Goal: Task Accomplishment & Management: Complete application form

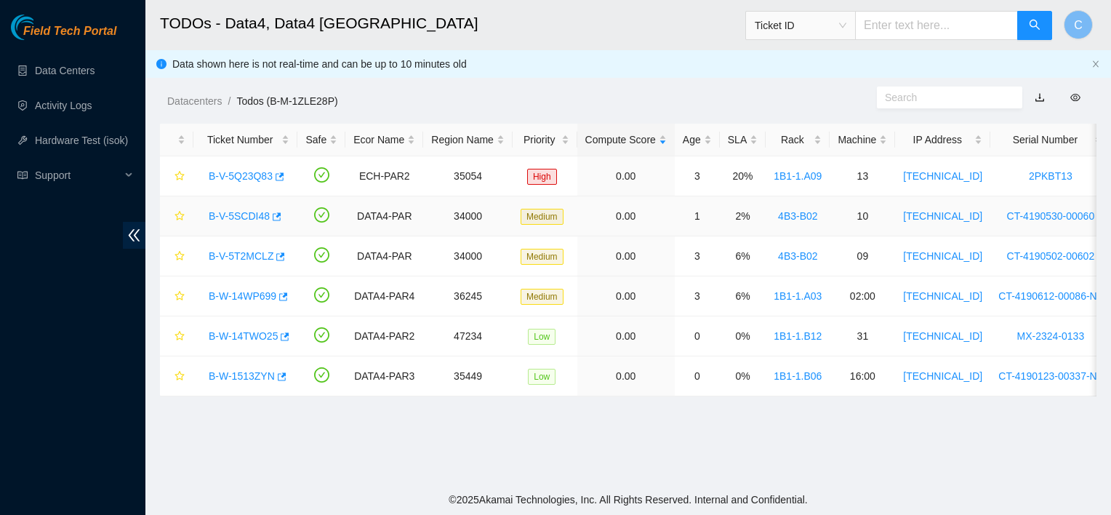
click at [262, 219] on link "B-V-5SCDI48" at bounding box center [239, 216] width 61 height 12
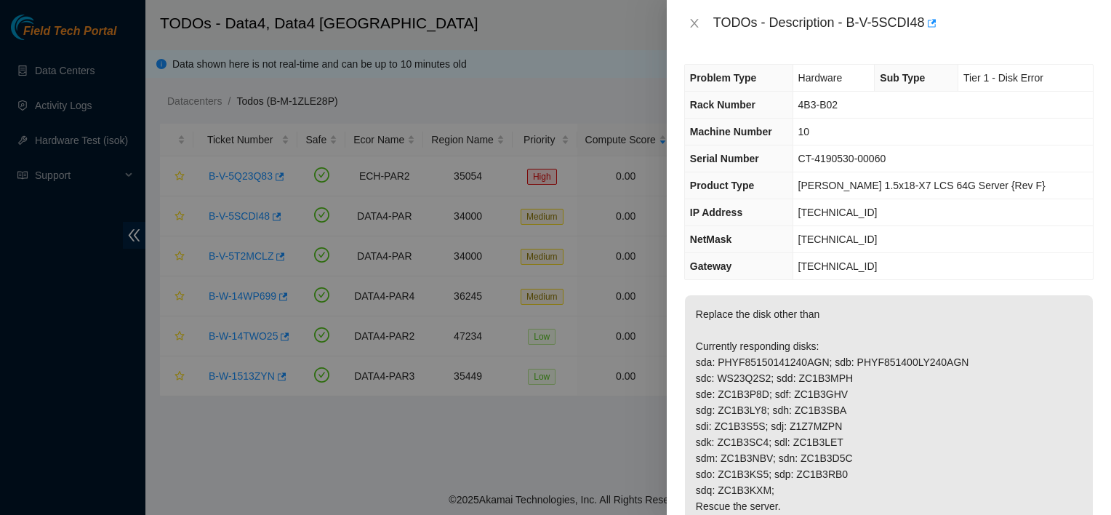
click at [262, 219] on div at bounding box center [555, 257] width 1111 height 515
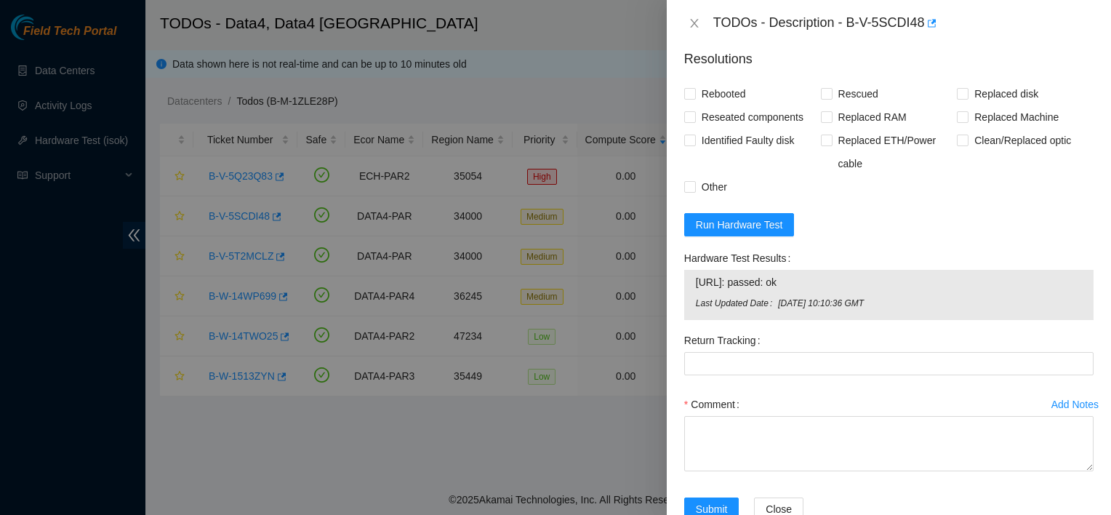
scroll to position [862, 0]
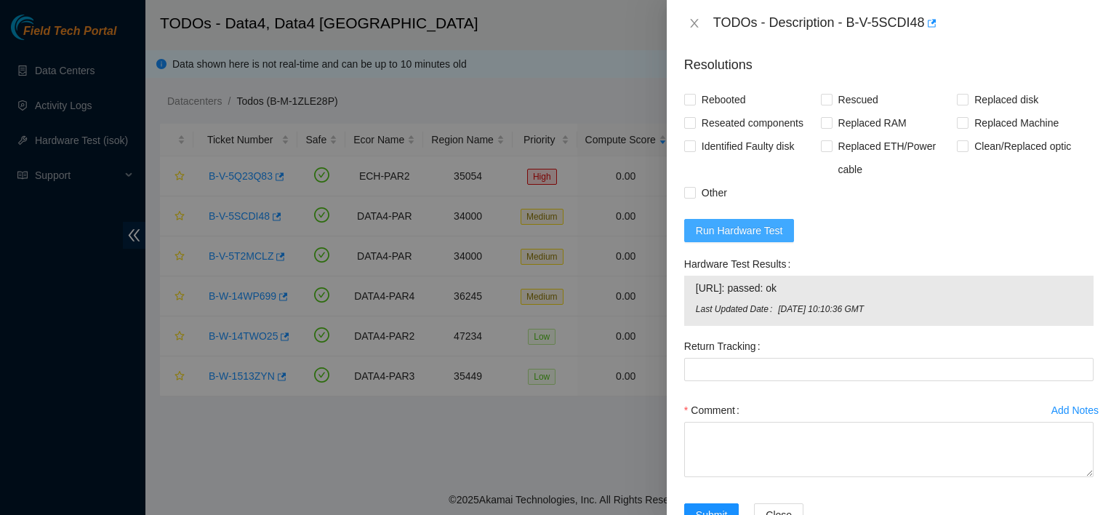
click at [741, 220] on button "Run Hardware Test" at bounding box center [739, 230] width 110 height 23
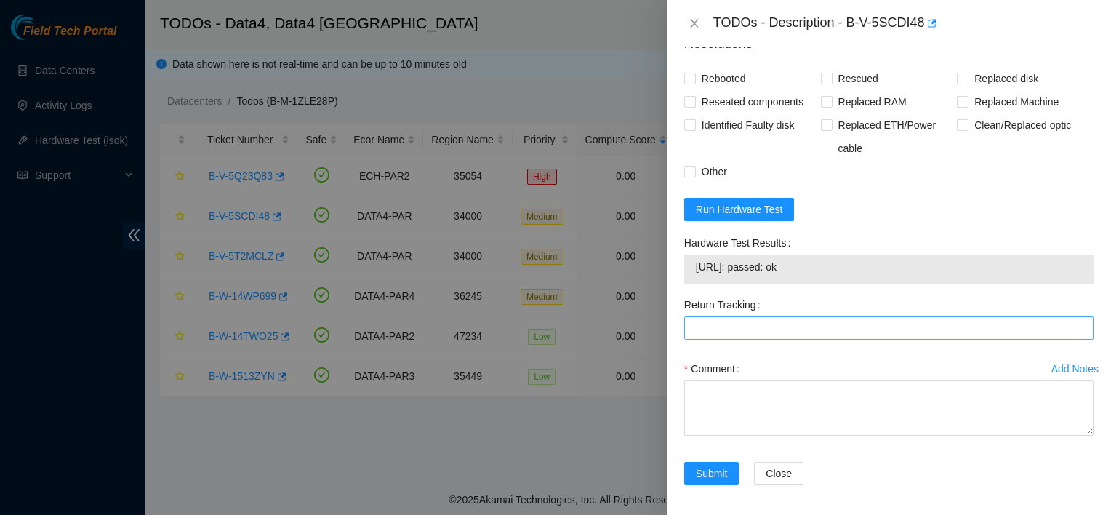
scroll to position [887, 0]
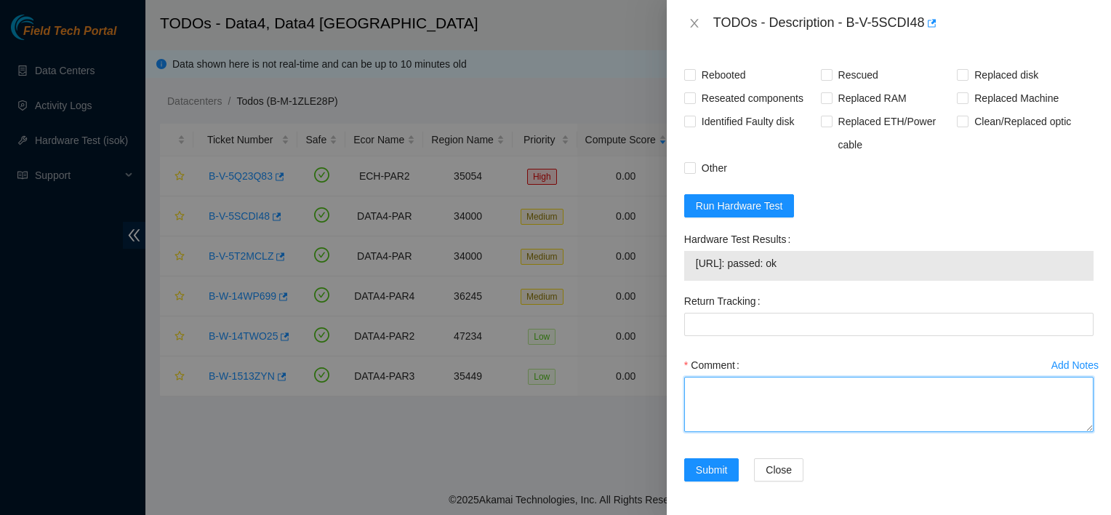
click at [718, 393] on textarea "Comment" at bounding box center [888, 404] width 409 height 55
paste textarea "reached nocc for permission replaced disk with rescued cfg rebooted"
click at [732, 401] on textarea "reached nocc for permission replaced disk with rescued cfg rebooted" at bounding box center [888, 404] width 409 height 55
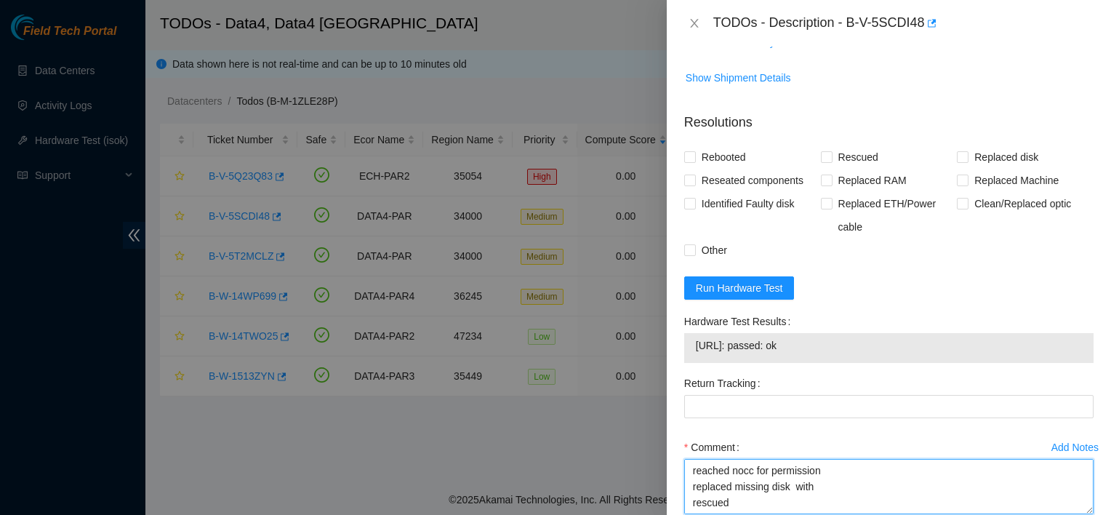
scroll to position [887, 0]
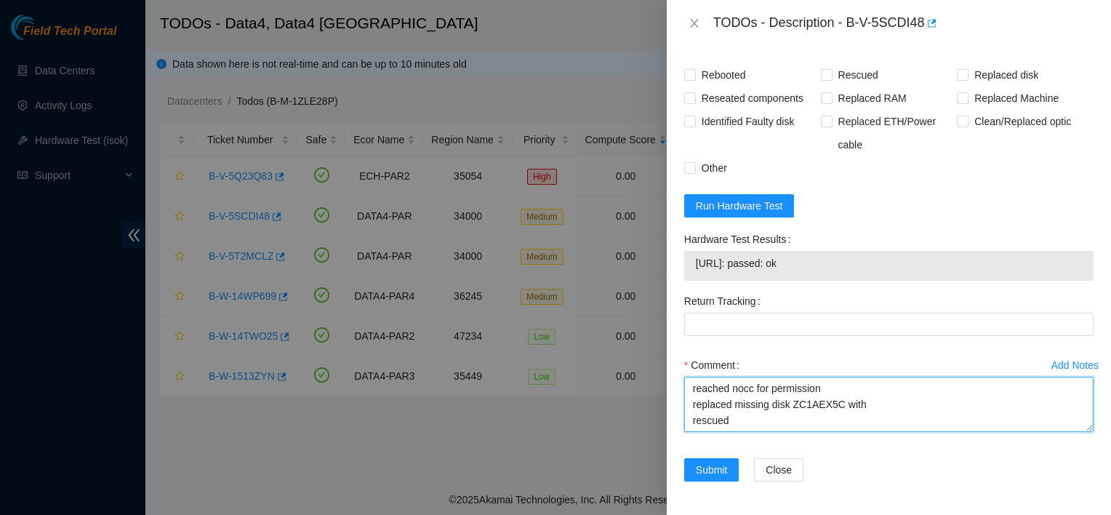
click at [894, 413] on textarea "reached nocc for permission replaced missing disk ZC1AEX5C with rescued cfg reb…" at bounding box center [888, 404] width 409 height 55
click at [888, 406] on textarea "reached nocc for permission replaced missing disk ZC1AEX5C with rescued cfg reb…" at bounding box center [888, 404] width 409 height 55
paste textarea "Z1Z7T8VL"
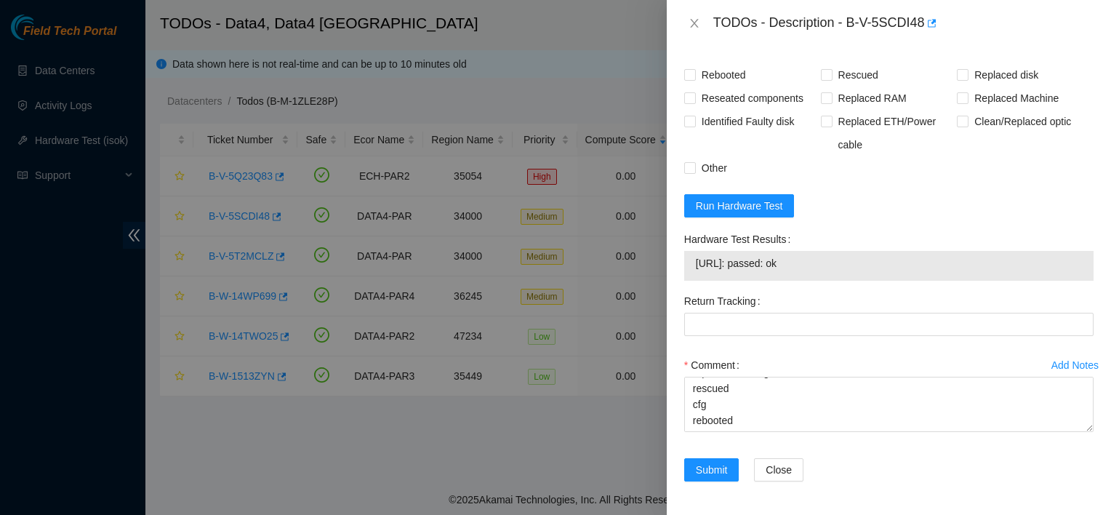
click at [841, 433] on div "Comment reached nocc for permission replaced missing disk ZC1AEX5C with Z1Z7T8V…" at bounding box center [888, 396] width 409 height 87
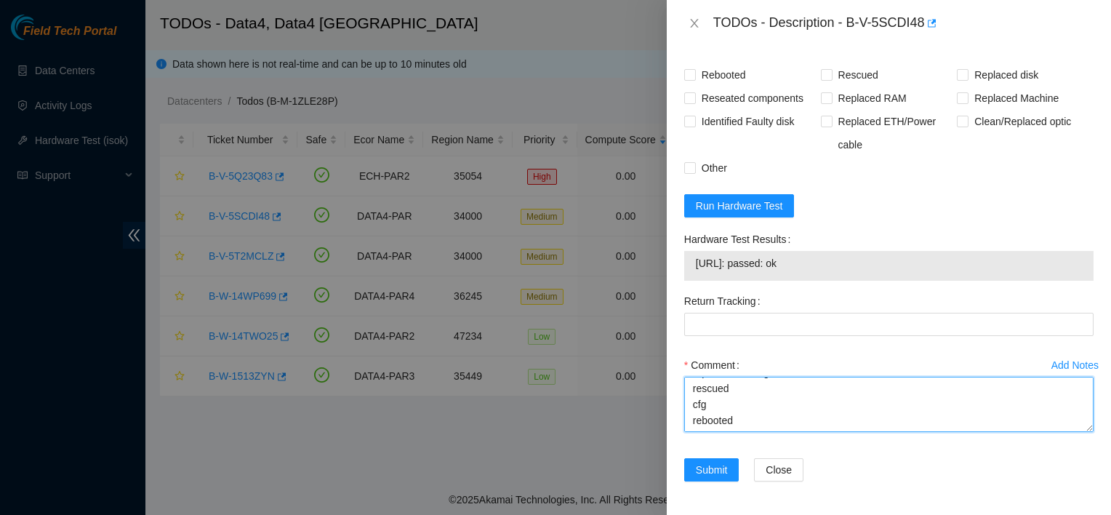
click at [835, 422] on textarea "reached nocc for permission replaced missing disk ZC1AEX5C with Z1Z7T8VL rescue…" at bounding box center [888, 404] width 409 height 55
type textarea "reached nocc for permission replaced missing disk ZC1AEX5C with Z1Z7T8VL rescue…"
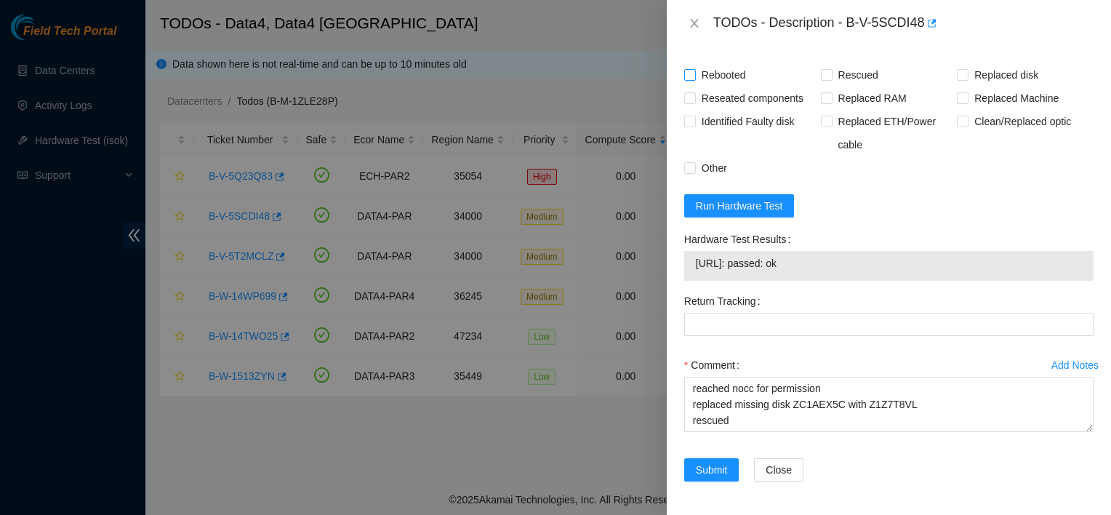
click at [721, 76] on span "Rebooted" at bounding box center [724, 74] width 56 height 23
click at [694, 76] on input "Rebooted" at bounding box center [689, 74] width 10 height 10
click at [721, 81] on span "Rebooted" at bounding box center [724, 74] width 56 height 23
click at [694, 79] on input "Rebooted" at bounding box center [689, 74] width 10 height 10
checkbox input "false"
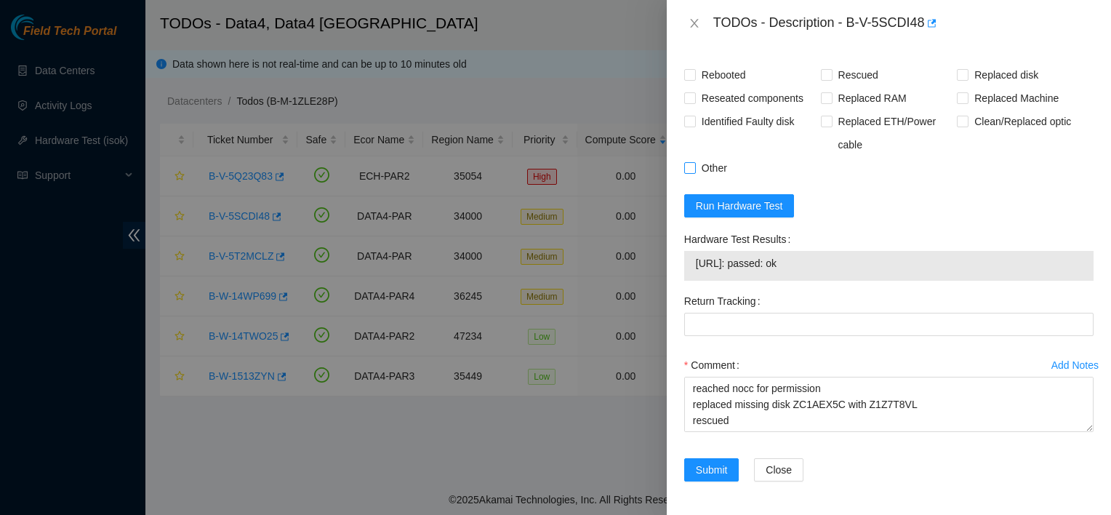
click at [715, 165] on span "Other" at bounding box center [714, 167] width 37 height 23
click at [694, 165] on input "Other" at bounding box center [689, 167] width 10 height 10
checkbox input "true"
click at [832, 83] on span "Rescued" at bounding box center [858, 74] width 52 height 23
click at [831, 79] on input "Rescued" at bounding box center [826, 74] width 10 height 10
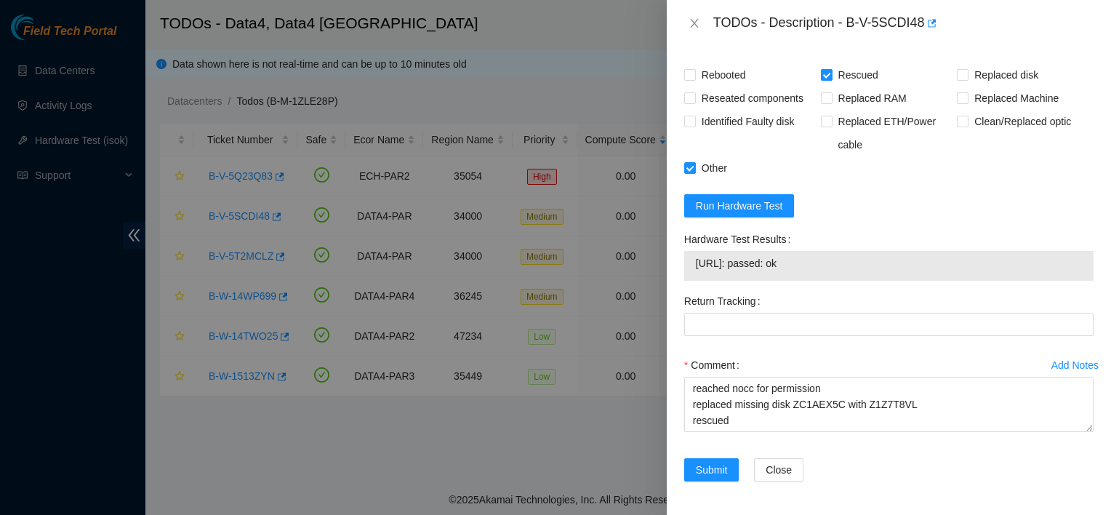
click at [837, 81] on span "Rescued" at bounding box center [858, 74] width 52 height 23
click at [831, 79] on input "Rescued" at bounding box center [826, 74] width 10 height 10
checkbox input "false"
click at [968, 73] on span "Replaced disk" at bounding box center [1006, 74] width 76 height 23
click at [967, 73] on input "Replaced disk" at bounding box center [962, 74] width 10 height 10
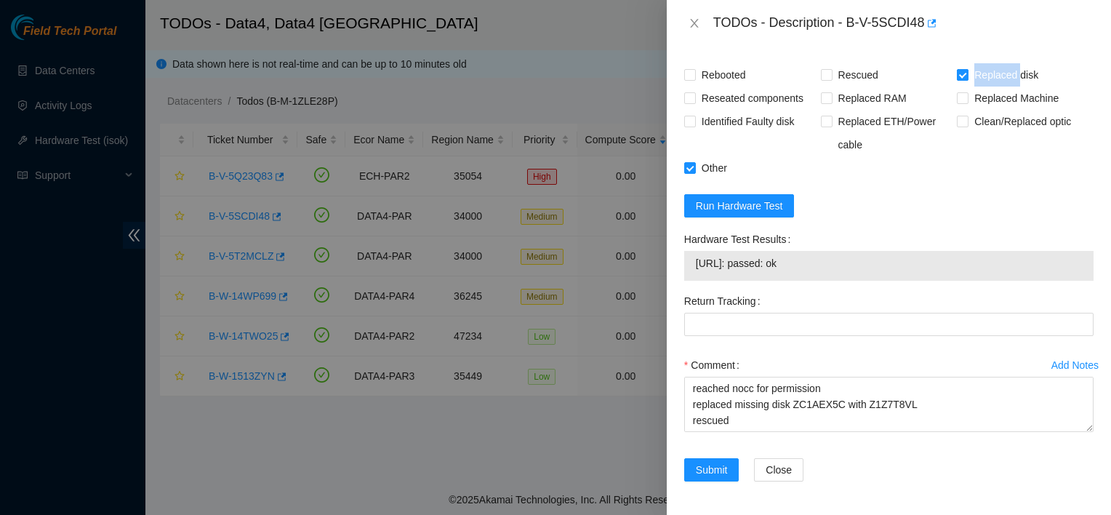
click at [968, 73] on span "Replaced disk" at bounding box center [1006, 74] width 76 height 23
click at [967, 73] on input "Replaced disk" at bounding box center [962, 74] width 10 height 10
checkbox input "false"
click at [701, 127] on span "Identified Faulty disk" at bounding box center [748, 121] width 105 height 23
click at [694, 126] on input "Identified Faulty disk" at bounding box center [689, 121] width 10 height 10
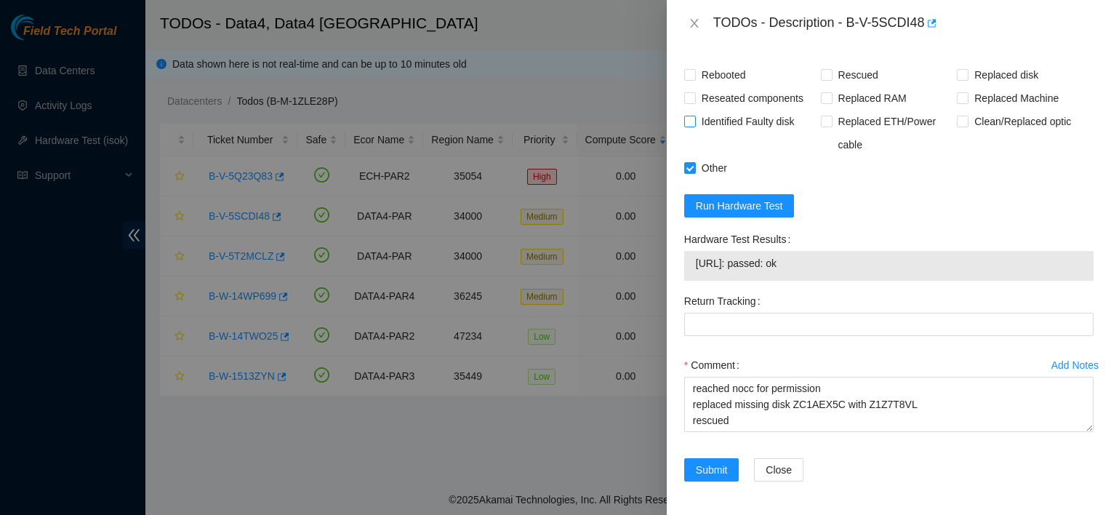
checkbox input "true"
click at [691, 68] on label "Rebooted" at bounding box center [718, 74] width 68 height 23
drag, startPoint x: 691, startPoint y: 68, endPoint x: 718, endPoint y: 76, distance: 27.9
click at [718, 76] on span "Rebooted" at bounding box center [724, 74] width 56 height 23
click at [694, 76] on input "Rebooted" at bounding box center [689, 74] width 10 height 10
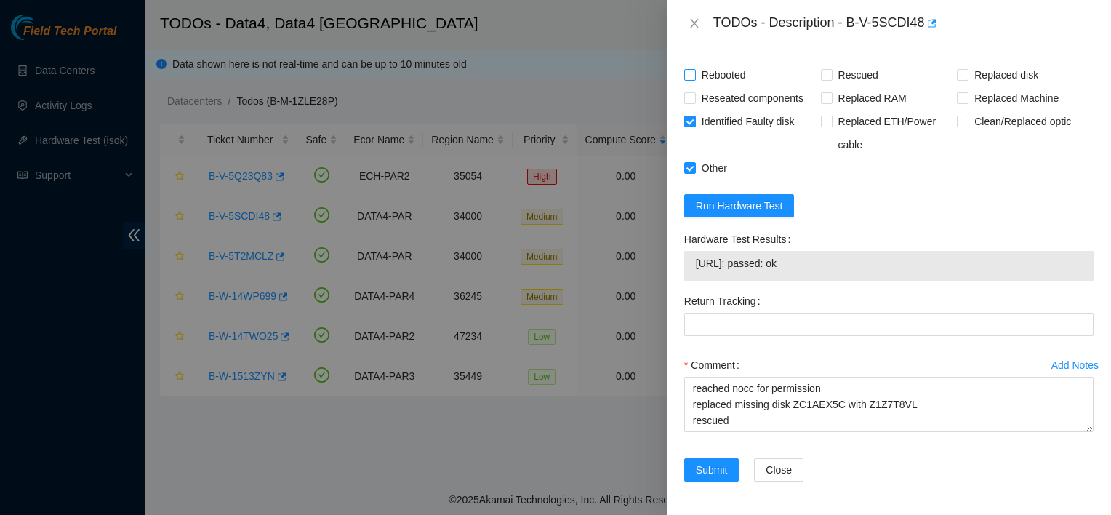
checkbox input "true"
click at [823, 73] on input "Rescued" at bounding box center [826, 74] width 10 height 10
checkbox input "true"
click at [960, 67] on label "Replaced disk" at bounding box center [1000, 74] width 87 height 23
click at [960, 69] on input "Replaced disk" at bounding box center [962, 74] width 10 height 10
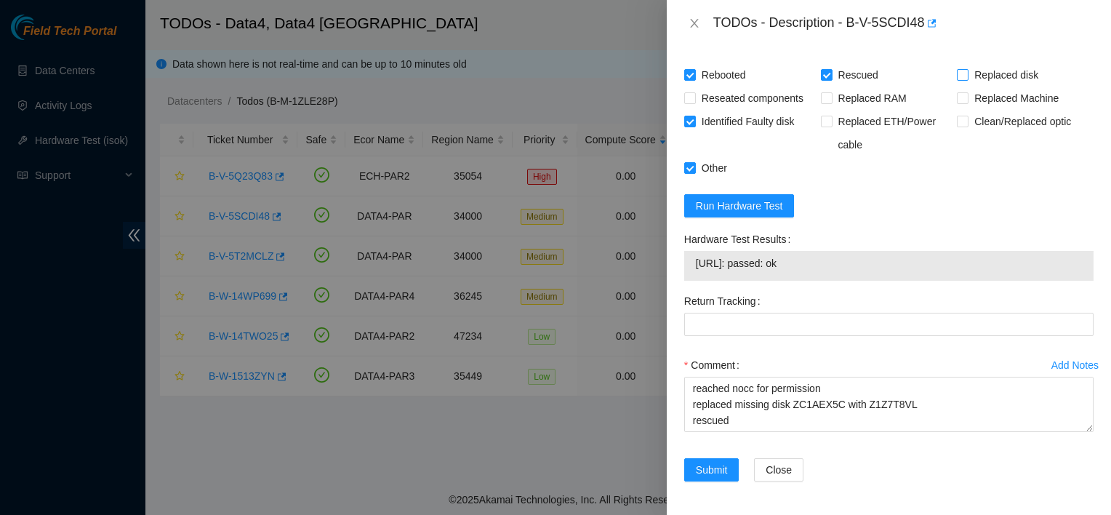
checkbox input "true"
click at [711, 465] on span "Submit" at bounding box center [712, 470] width 32 height 16
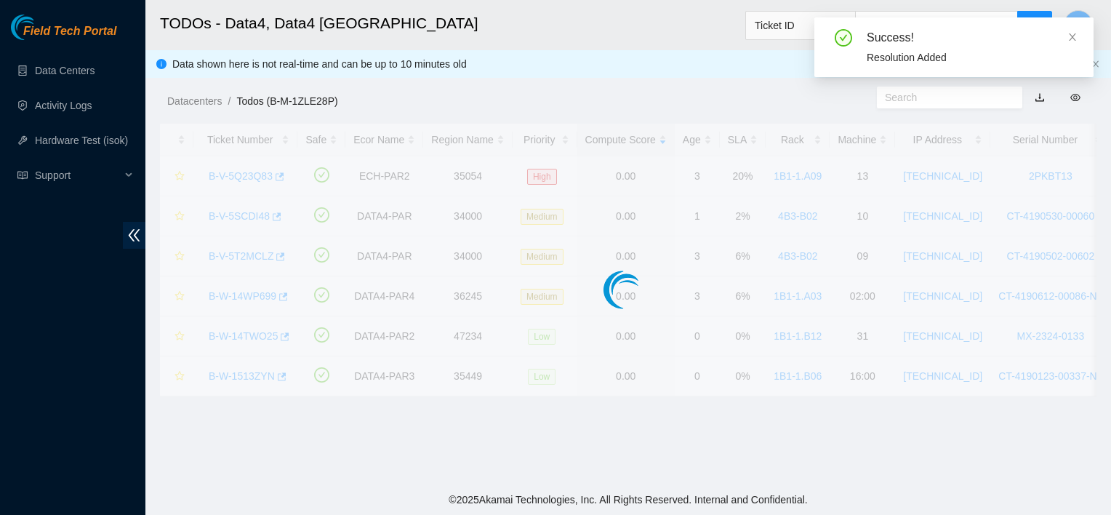
scroll to position [412, 0]
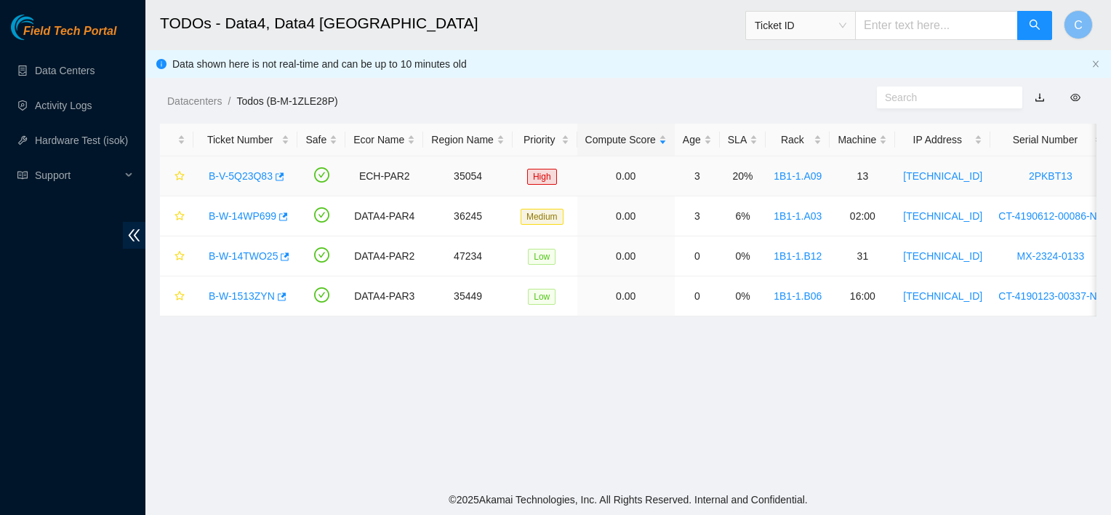
click at [247, 172] on link "B-V-5Q23Q83" at bounding box center [241, 176] width 64 height 12
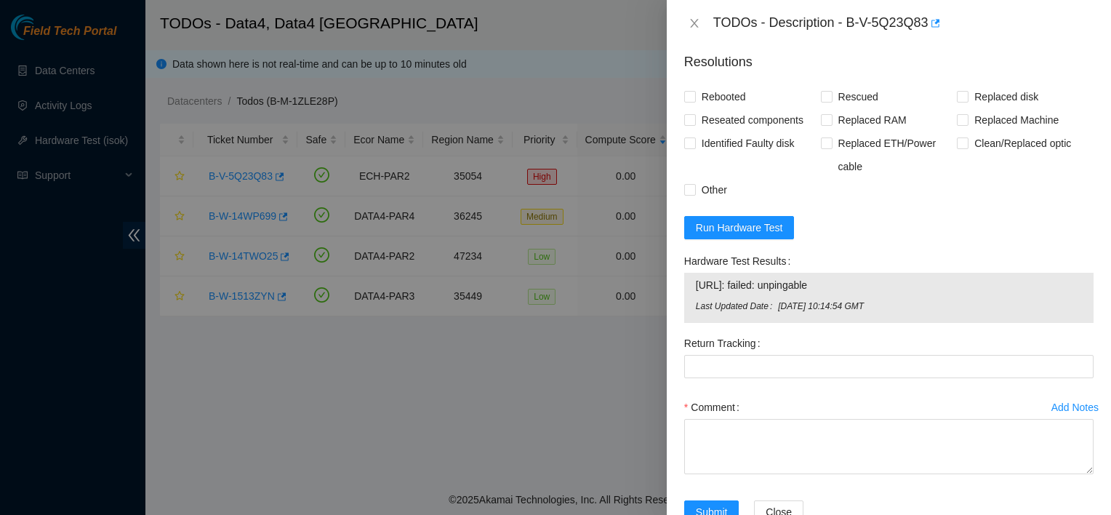
scroll to position [1297, 0]
click at [87, 141] on div at bounding box center [555, 257] width 1111 height 515
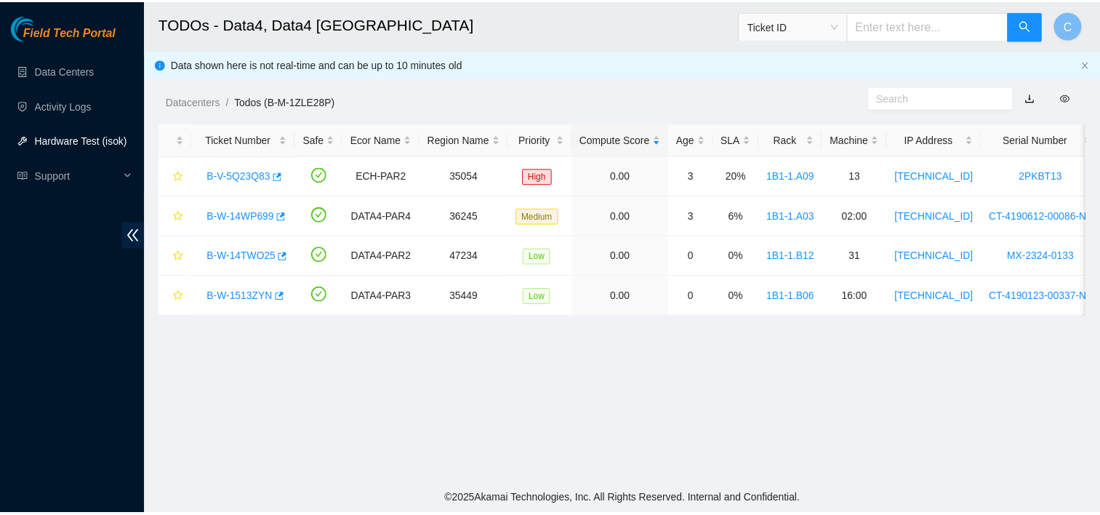
scroll to position [443, 0]
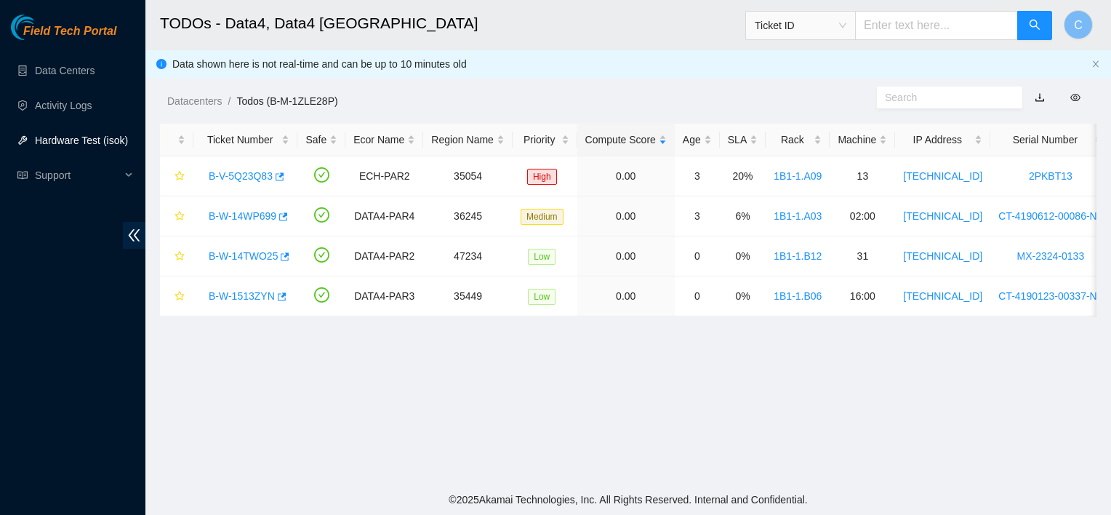
click at [87, 134] on link "Hardware Test (isok)" at bounding box center [81, 140] width 93 height 12
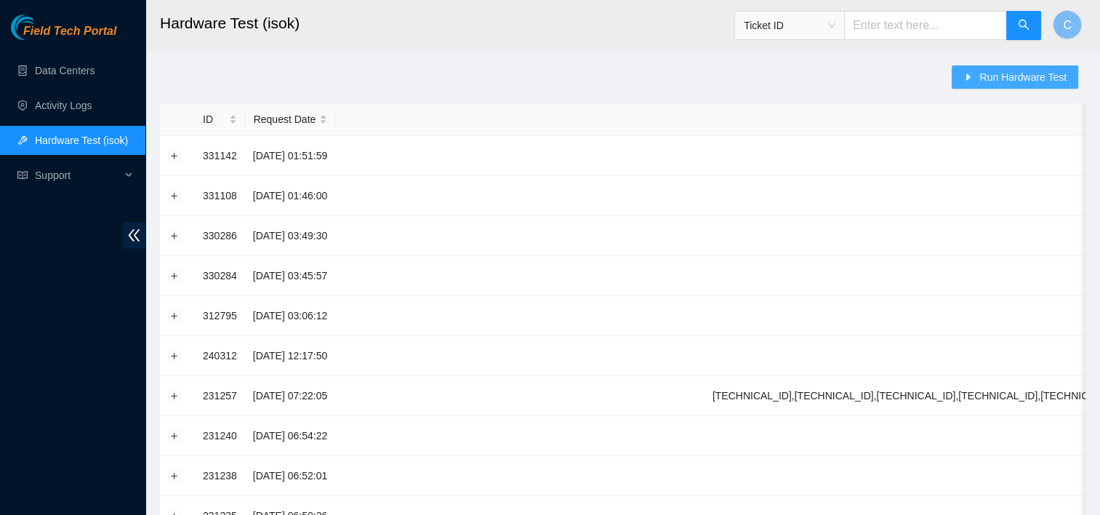
click at [971, 73] on icon "caret-right" at bounding box center [968, 77] width 10 height 10
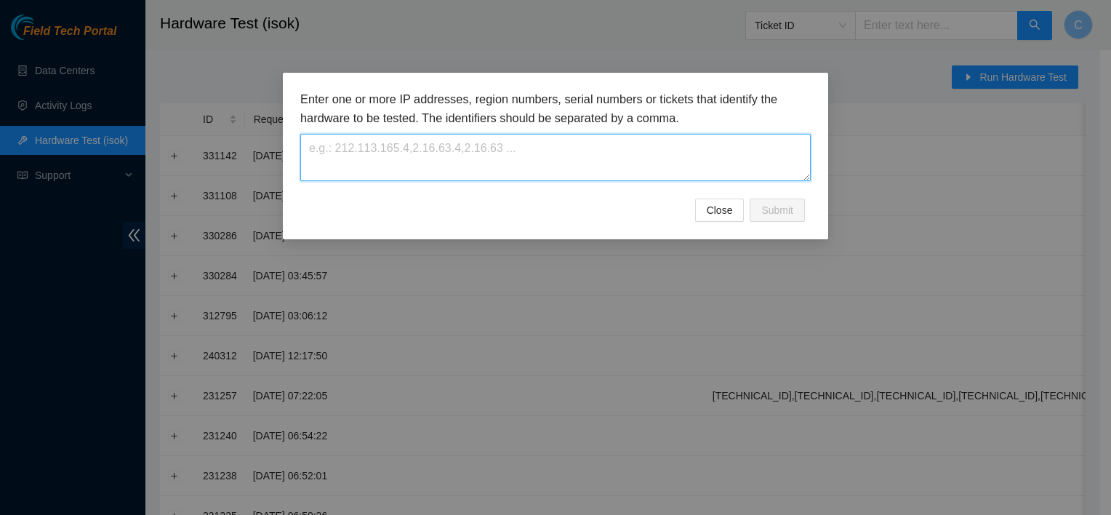
click at [677, 134] on textarea at bounding box center [555, 157] width 510 height 47
paste textarea "B-V-5SCDI48"
type textarea "B-V-5SCDI48"
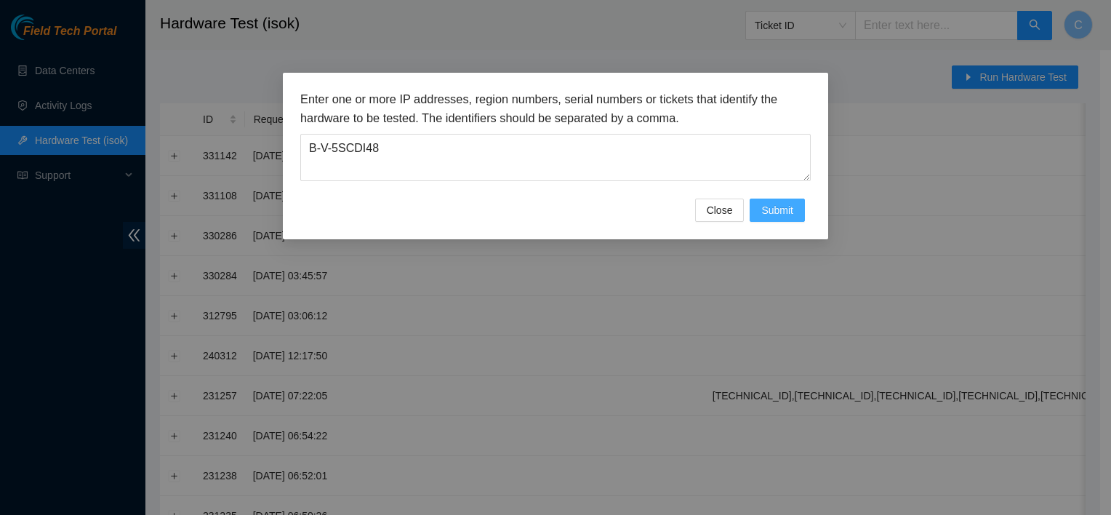
click at [778, 209] on span "Submit" at bounding box center [777, 210] width 32 height 16
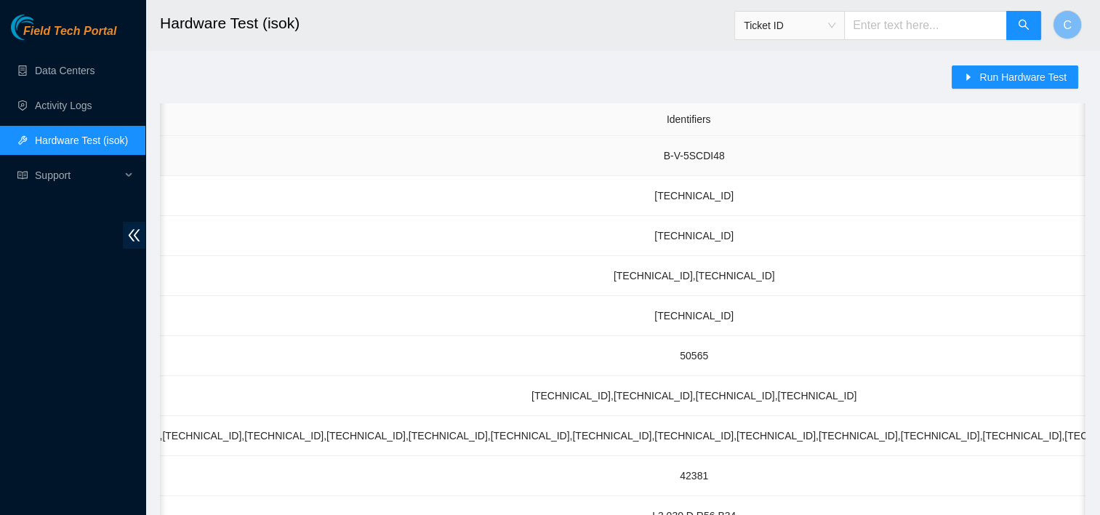
scroll to position [0, 783]
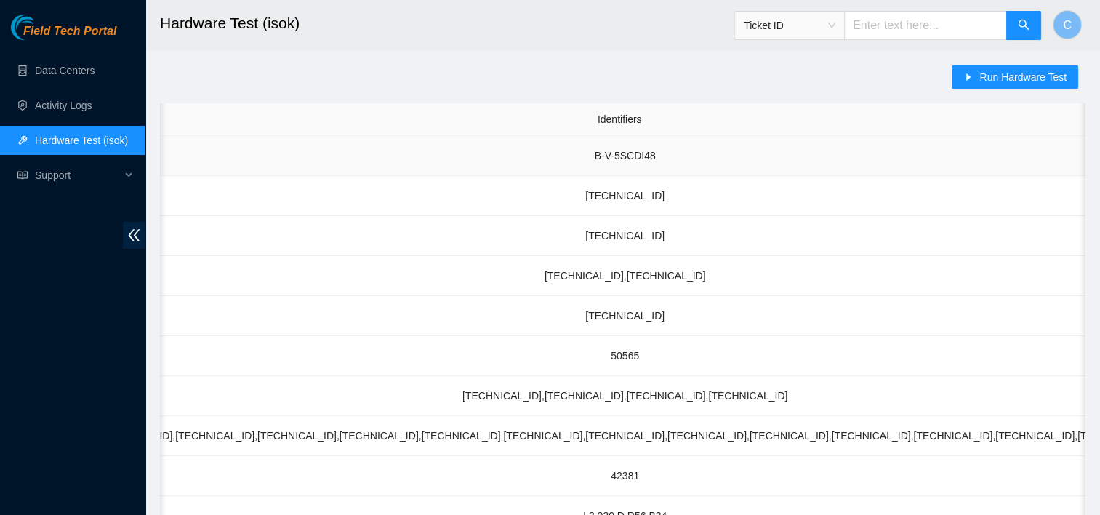
click at [847, 153] on td "B-V-5SCDI48" at bounding box center [624, 156] width 2145 height 40
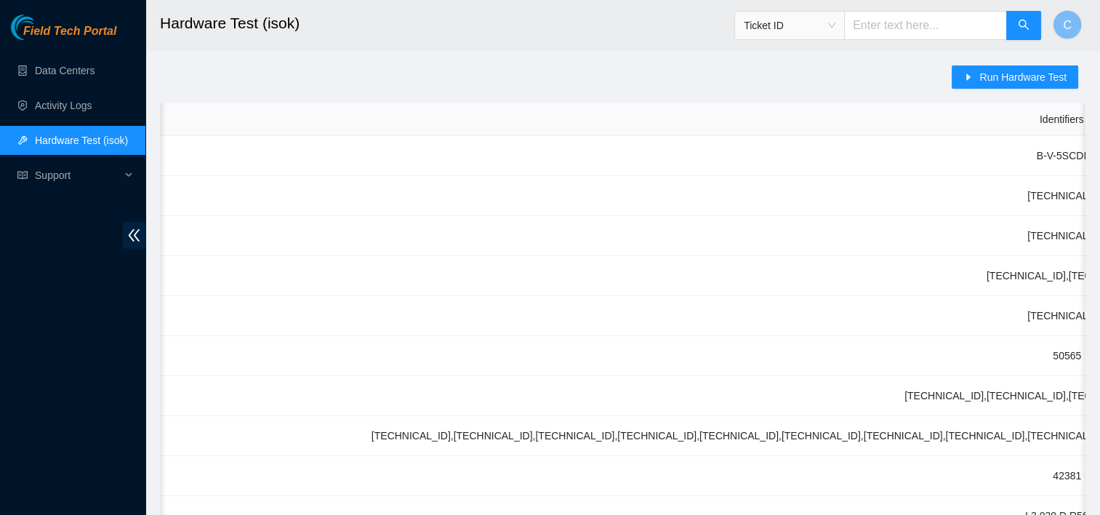
scroll to position [0, 335]
click at [830, 151] on td "B-V-5SCDI48" at bounding box center [1072, 156] width 2145 height 40
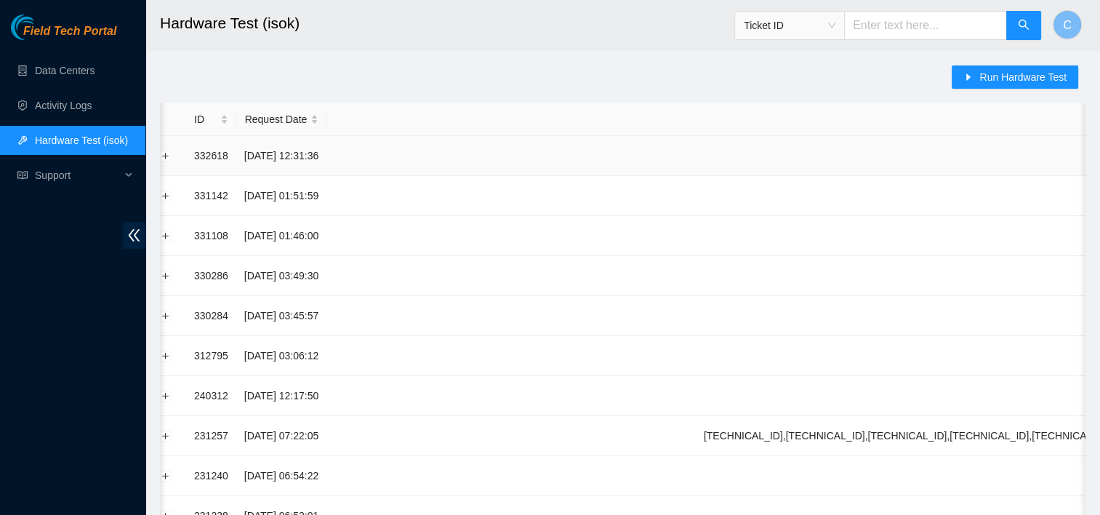
scroll to position [0, 0]
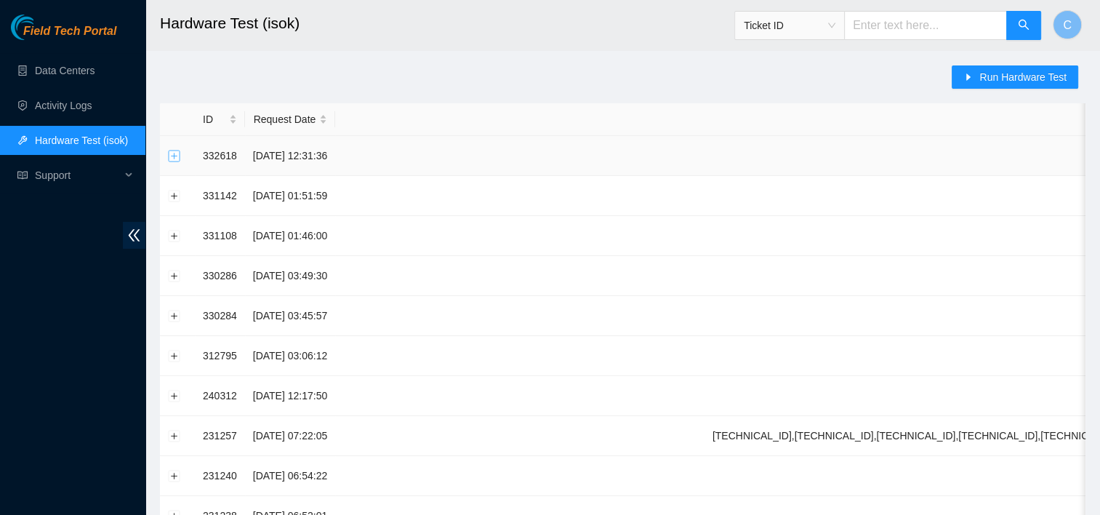
click at [171, 155] on button "Expand row" at bounding box center [175, 156] width 12 height 12
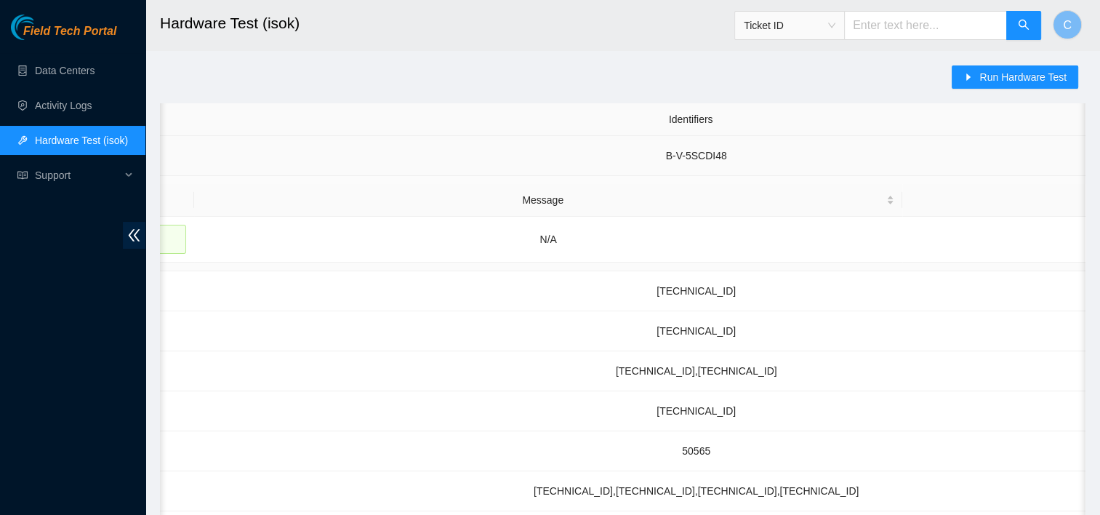
scroll to position [0, 742]
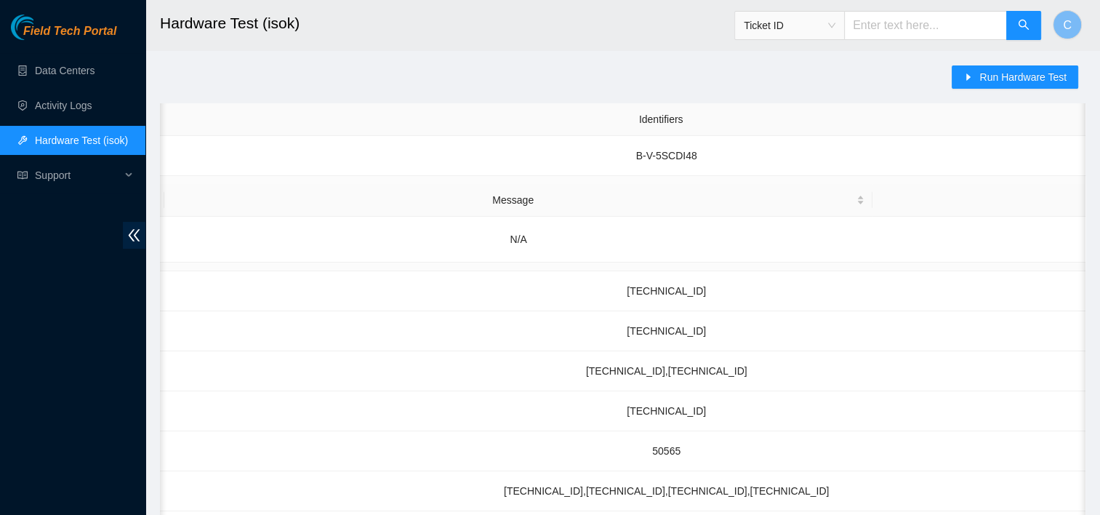
click at [716, 179] on td "Result Detail Message Ticket ID 2.16.89.206 : passed: ok N/A Attach Ticket" at bounding box center [655, 223] width 2475 height 95
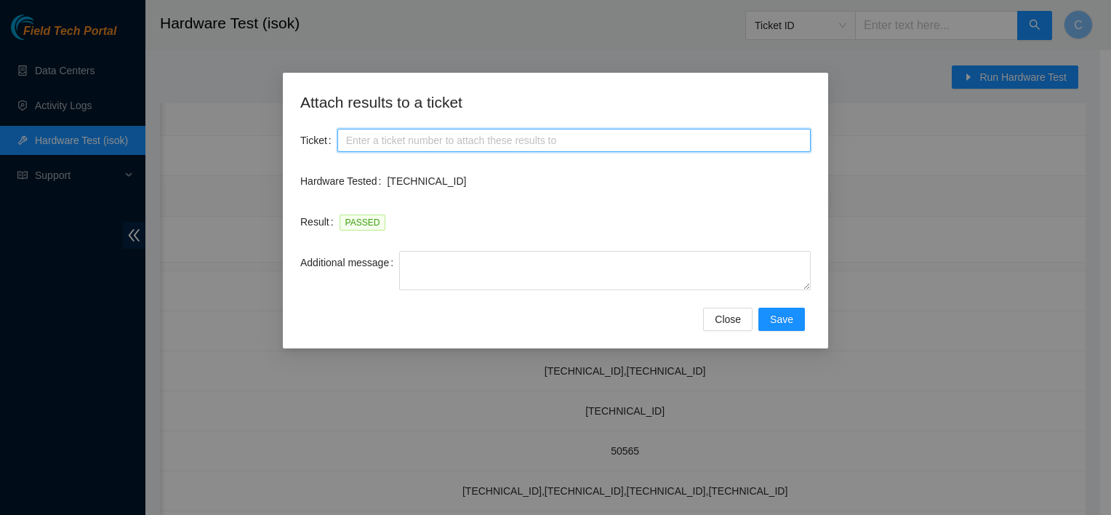
click at [531, 141] on input "Ticket" at bounding box center [573, 140] width 473 height 23
paste input "-W-14B7MND"
drag, startPoint x: 478, startPoint y: 144, endPoint x: 293, endPoint y: 172, distance: 187.4
click at [293, 172] on div "Attach results to a ticket Ticket -W-14B7MND Hardware Tested 2.16.89.206 Result…" at bounding box center [555, 211] width 545 height 276
paste input "B-V-5SCDI48"
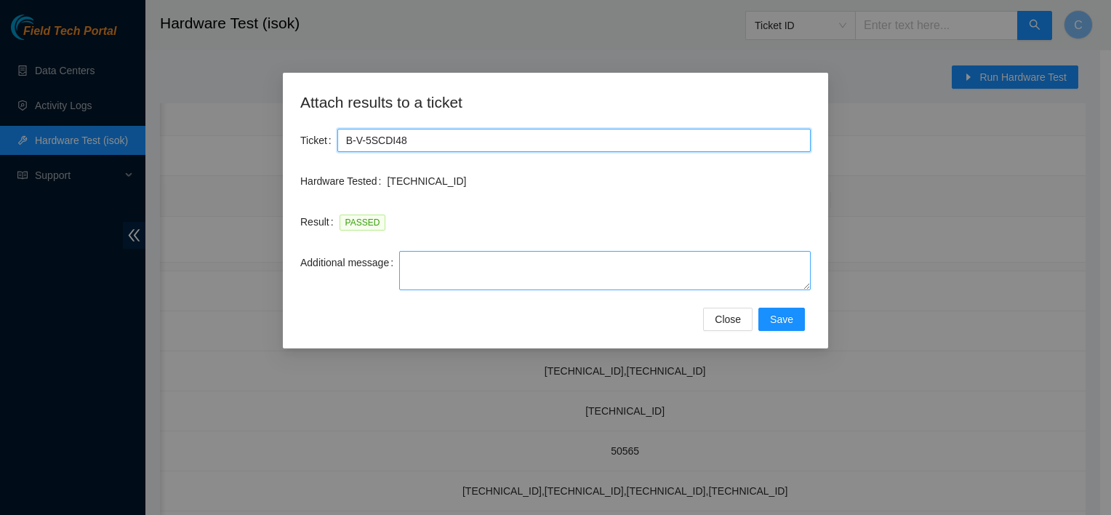
type input "B-V-5SCDI48"
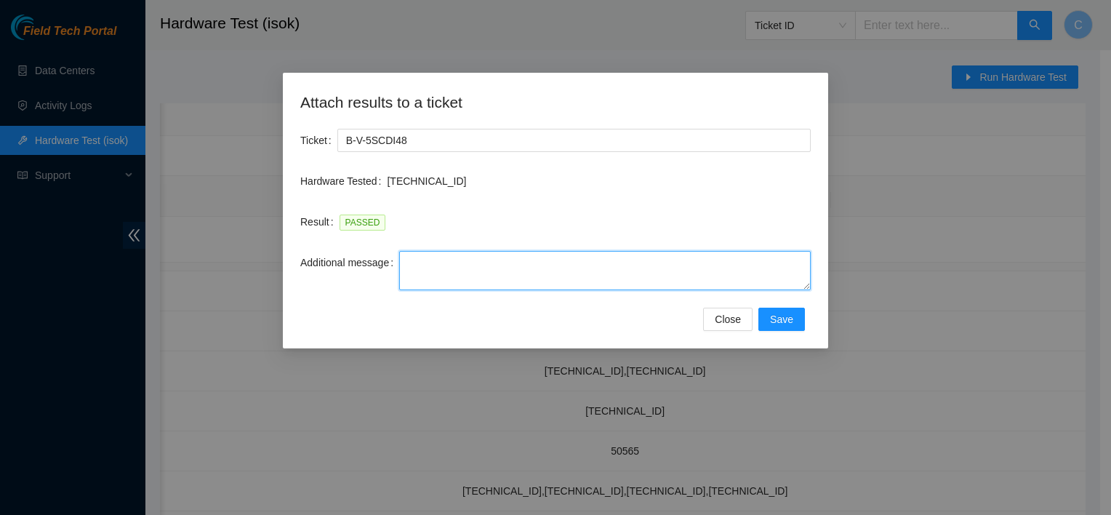
click at [414, 266] on textarea "Additional message" at bounding box center [604, 270] width 411 height 39
click at [575, 265] on textarea "updated w/ return tr#" at bounding box center [604, 270] width 411 height 39
paste textarea "883954777025"
click at [507, 259] on textarea "updated w/ return tr#883954777025" at bounding box center [604, 270] width 411 height 39
type textarea "updated w/ return tr# 883954777025"
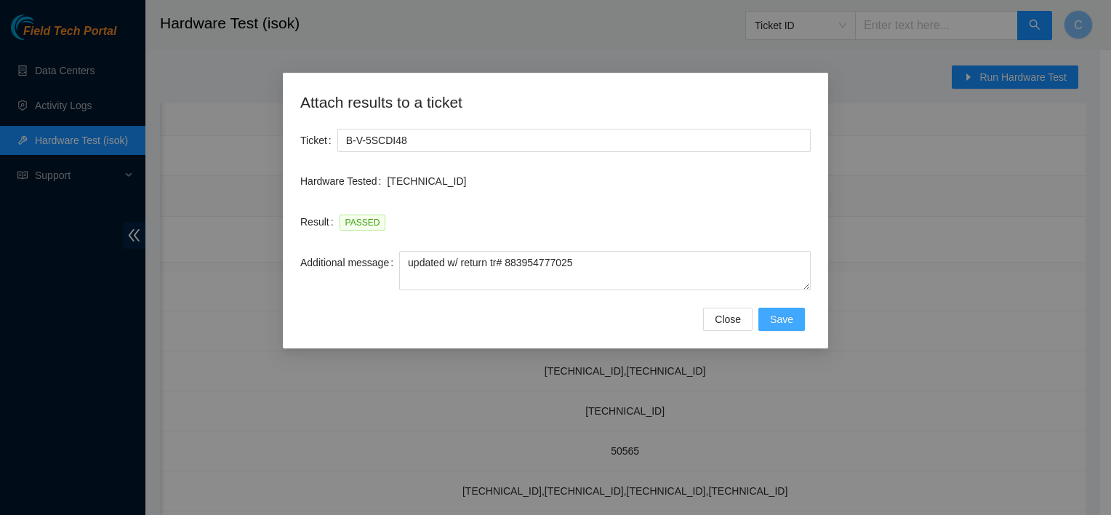
click at [785, 324] on span "Save" at bounding box center [781, 319] width 23 height 16
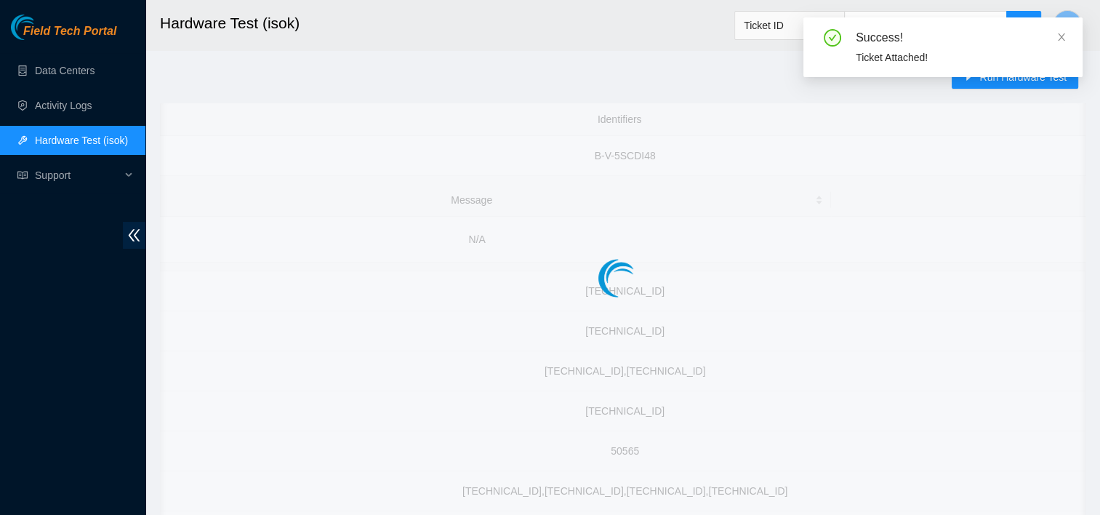
scroll to position [0, 772]
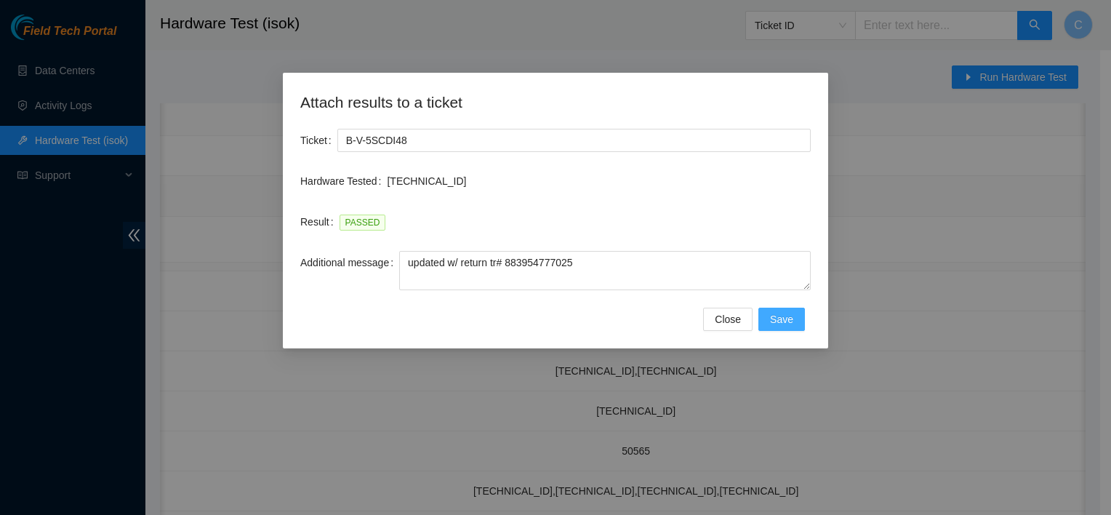
click at [784, 311] on span "Save" at bounding box center [781, 319] width 23 height 16
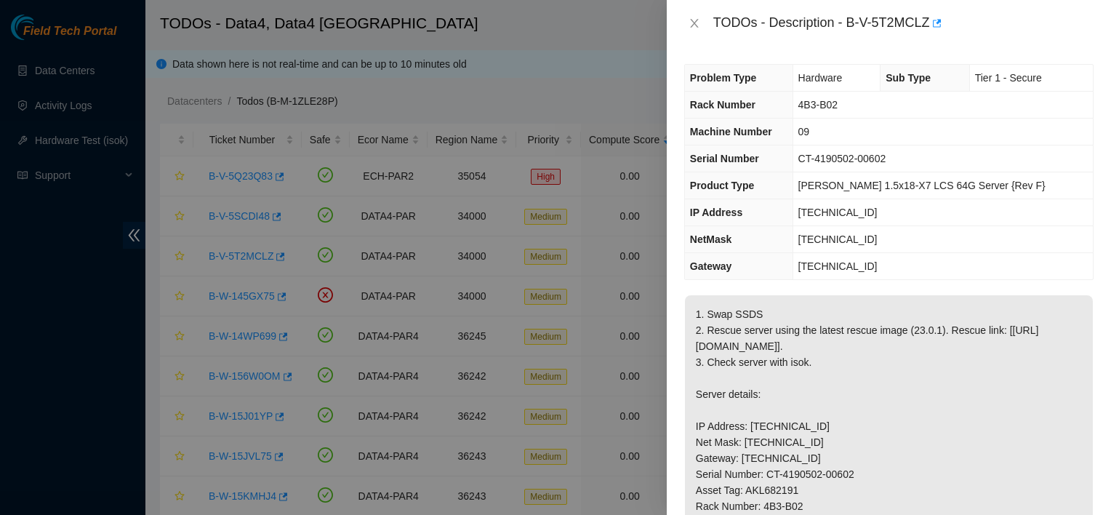
scroll to position [13, 0]
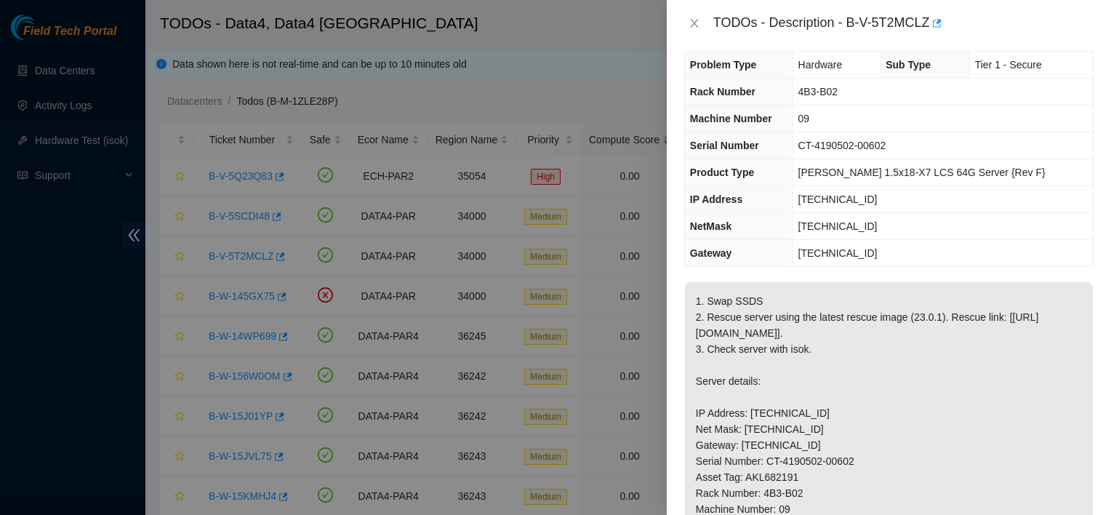
click at [931, 335] on div "Problem Type Hardware Sub Type Tier 1 - Secure Rack Number 4B3-B02 Machine Numb…" at bounding box center [889, 281] width 444 height 468
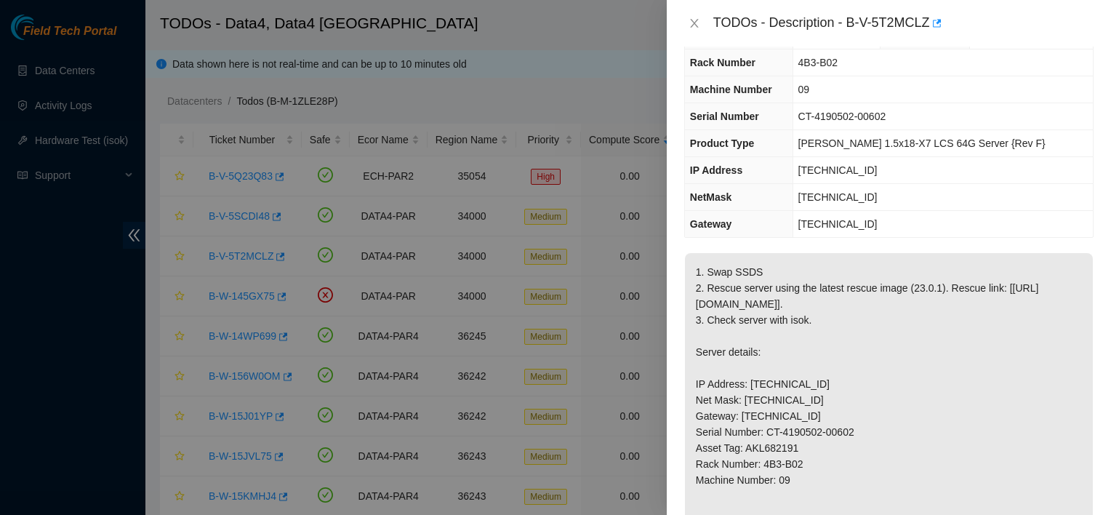
scroll to position [34, 0]
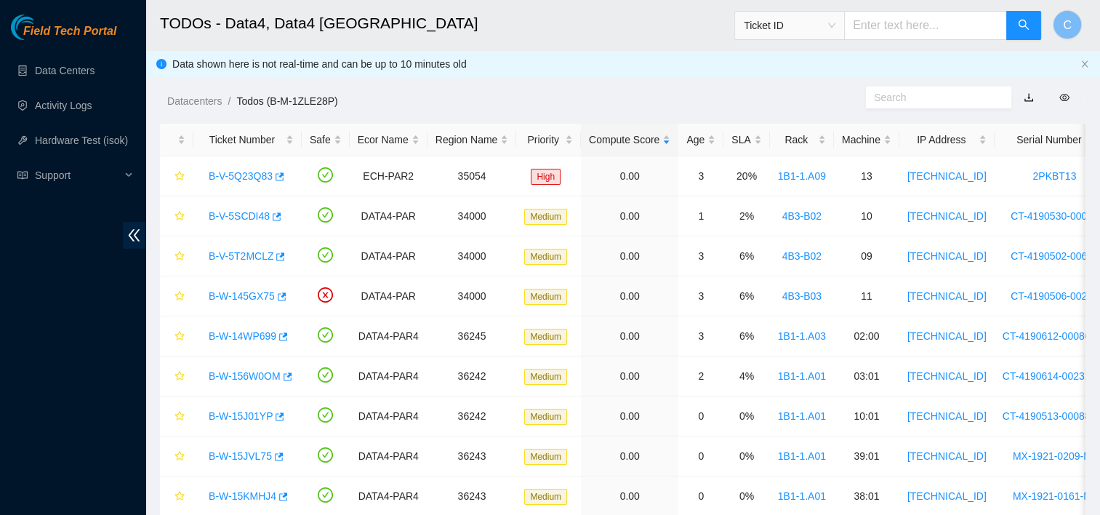
click at [1100, 2] on div "TODOs - Description - undefined Problem Type N/A Rack Number N/A Machine Number…" at bounding box center [1100, 257] width 0 height 515
click at [237, 180] on link "B-V-5Q23Q83" at bounding box center [241, 176] width 64 height 12
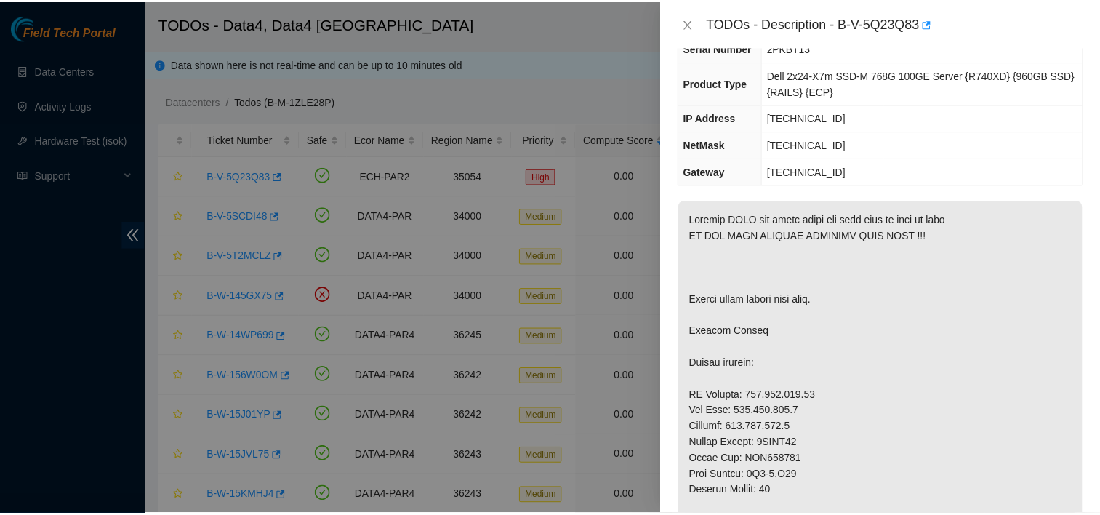
scroll to position [0, 0]
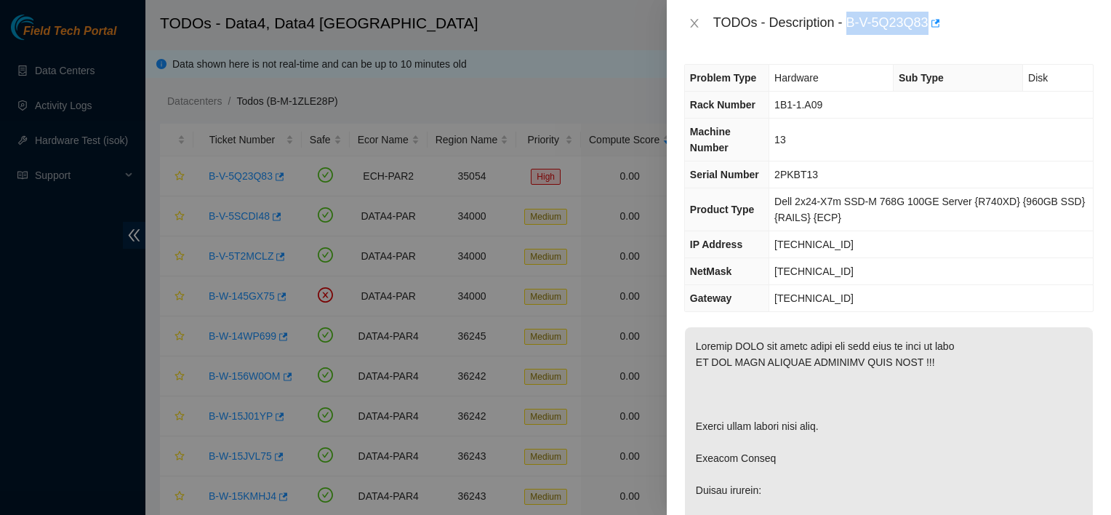
drag, startPoint x: 929, startPoint y: 15, endPoint x: 846, endPoint y: 25, distance: 83.6
click at [846, 25] on div "TODOs - Description - B-V-5Q23Q83" at bounding box center [903, 23] width 380 height 23
copy div "B-V-5Q23Q83"
click at [864, 102] on td "1B1-1.A09" at bounding box center [930, 105] width 323 height 27
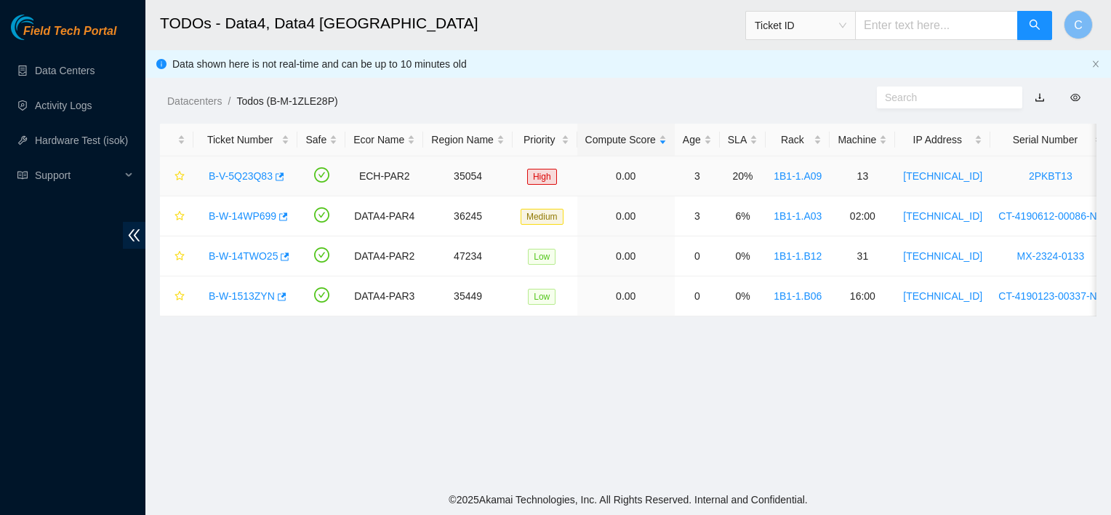
click at [257, 182] on link "B-V-5Q23Q83" at bounding box center [241, 176] width 64 height 12
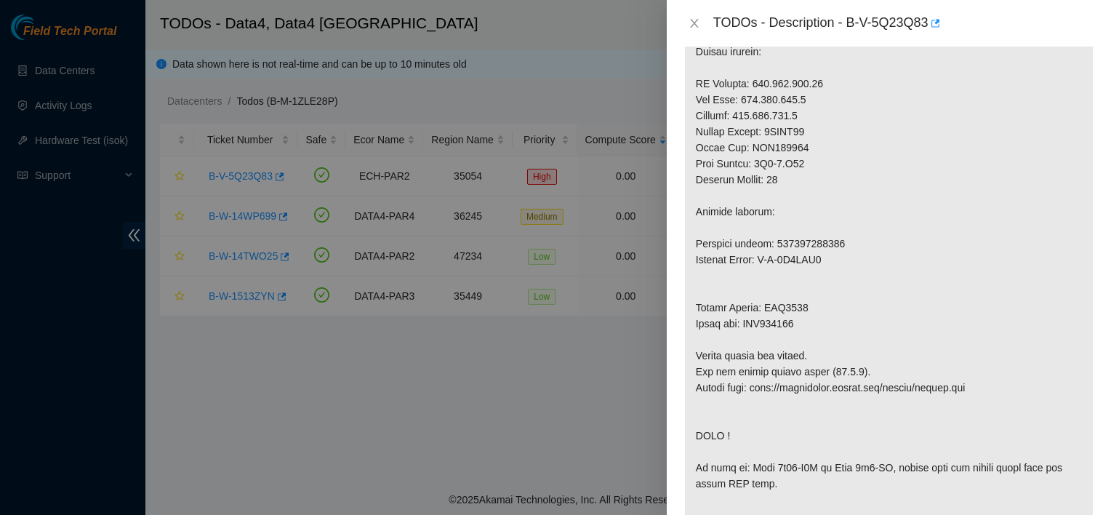
scroll to position [438, 0]
drag, startPoint x: 750, startPoint y: 210, endPoint x: 843, endPoint y: 95, distance: 148.4
click at [843, 95] on p at bounding box center [889, 348] width 408 height 917
drag, startPoint x: 771, startPoint y: 183, endPoint x: 817, endPoint y: 129, distance: 71.1
click at [817, 129] on p at bounding box center [889, 348] width 408 height 917
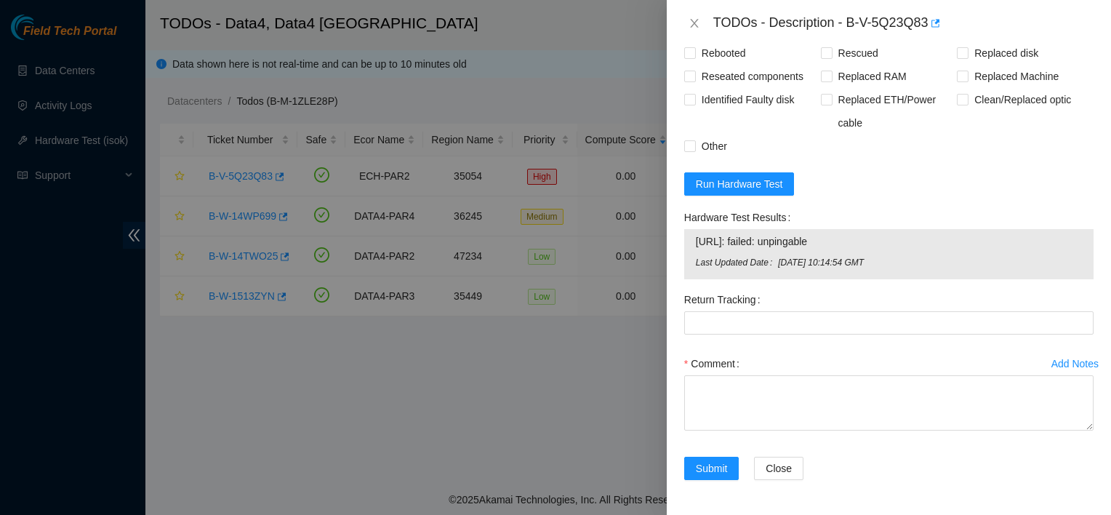
scroll to position [1434, 0]
drag, startPoint x: 757, startPoint y: 187, endPoint x: 757, endPoint y: 202, distance: 15.3
click at [757, 202] on form "Resolutions Rebooted Rescued Replaced disk Reseated components Replaced RAM Rep…" at bounding box center [888, 247] width 409 height 500
click at [747, 192] on span "Run Hardware Test" at bounding box center [739, 184] width 87 height 16
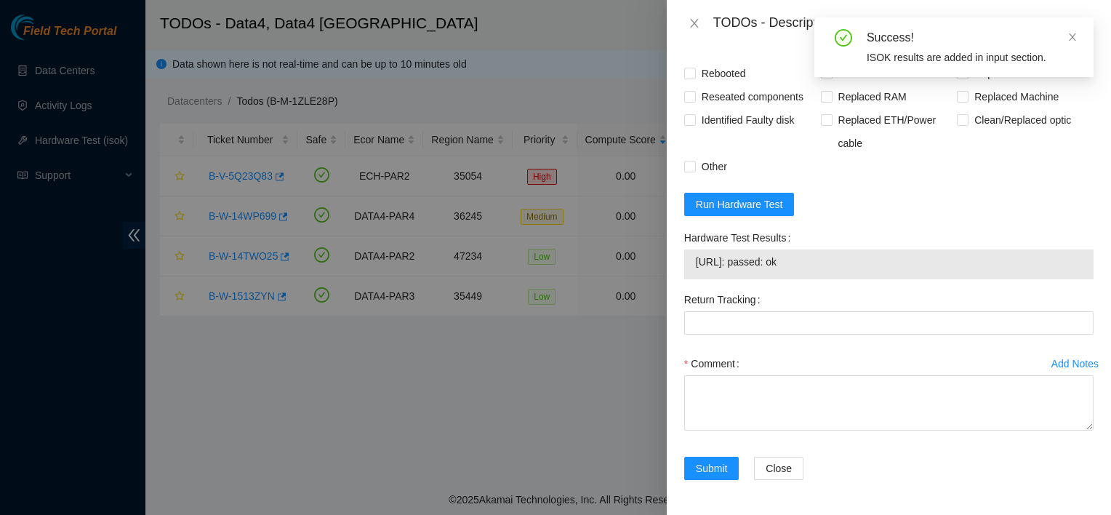
scroll to position [1431, 0]
